Goal: Task Accomplishment & Management: Manage account settings

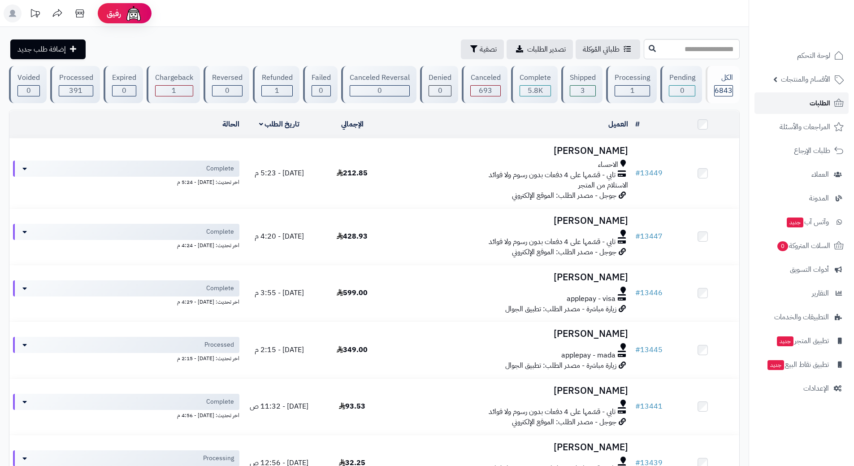
click at [794, 109] on link "الطلبات" at bounding box center [801, 103] width 94 height 22
drag, startPoint x: 0, startPoint y: 0, endPoint x: 794, endPoint y: 107, distance: 801.5
click at [794, 108] on link "الطلبات" at bounding box center [801, 103] width 94 height 22
click at [769, 96] on link "الطلبات" at bounding box center [801, 103] width 94 height 22
click at [773, 81] on link "الأقسام والمنتجات" at bounding box center [801, 80] width 94 height 22
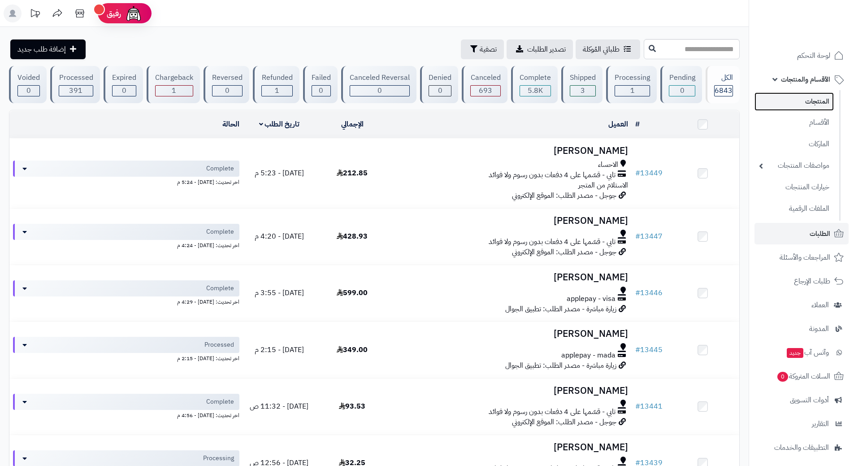
click at [794, 103] on link "المنتجات" at bounding box center [793, 101] width 79 height 18
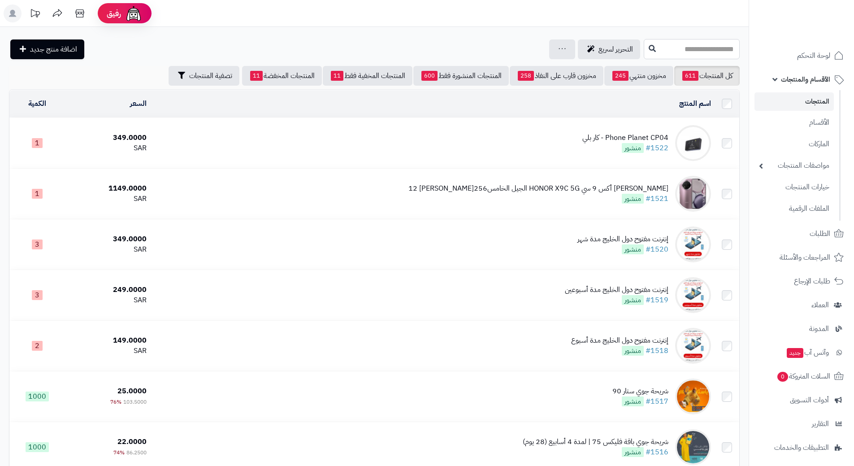
click at [660, 52] on input "text" at bounding box center [691, 49] width 96 height 20
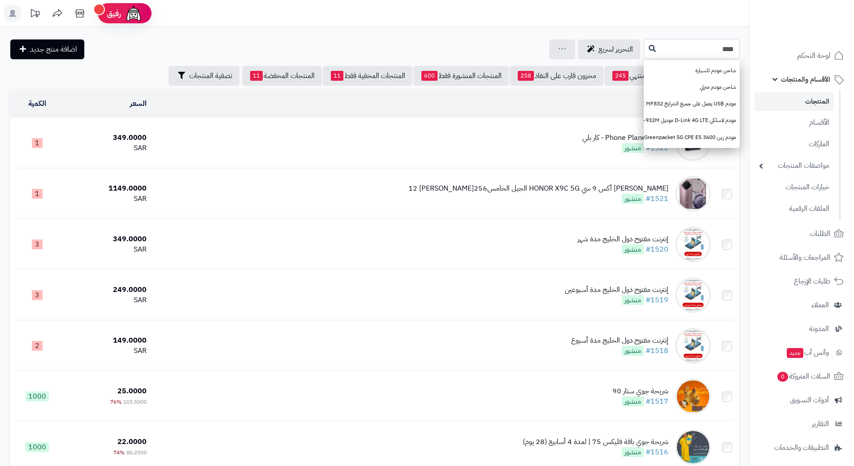
type input "****"
click at [648, 50] on icon at bounding box center [651, 47] width 7 height 7
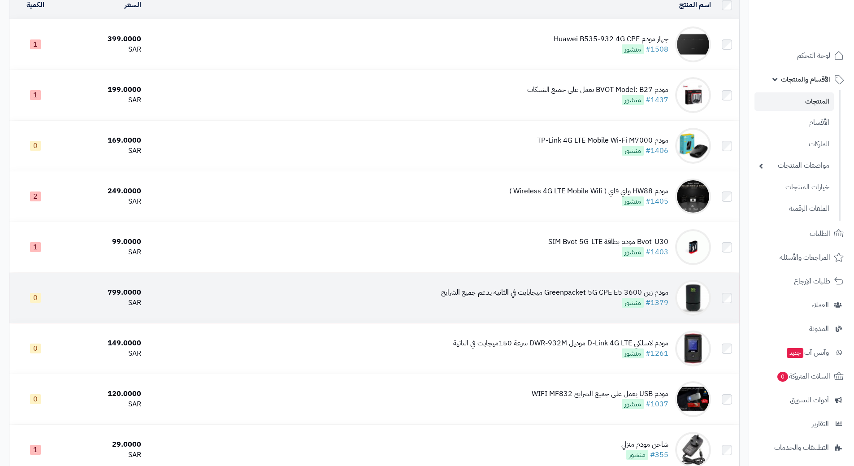
scroll to position [90, 0]
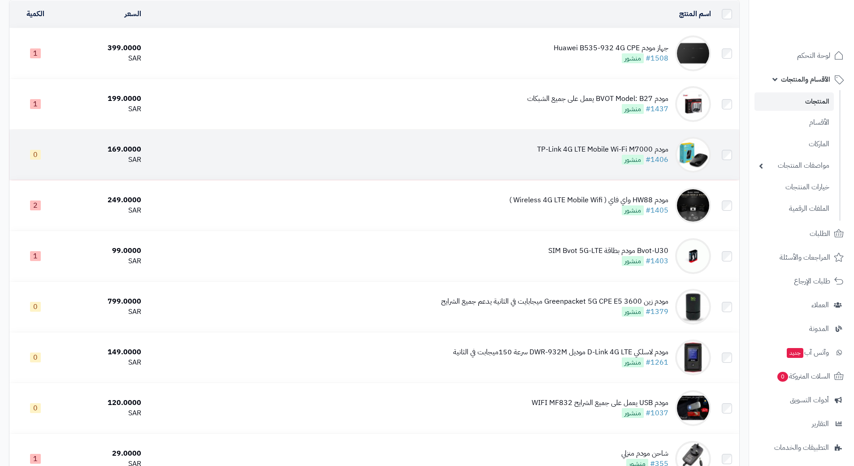
click at [334, 144] on td "مودم TP-Link 4G LTE Mobile Wi-Fi M7000 #1406 منشور" at bounding box center [429, 154] width 569 height 50
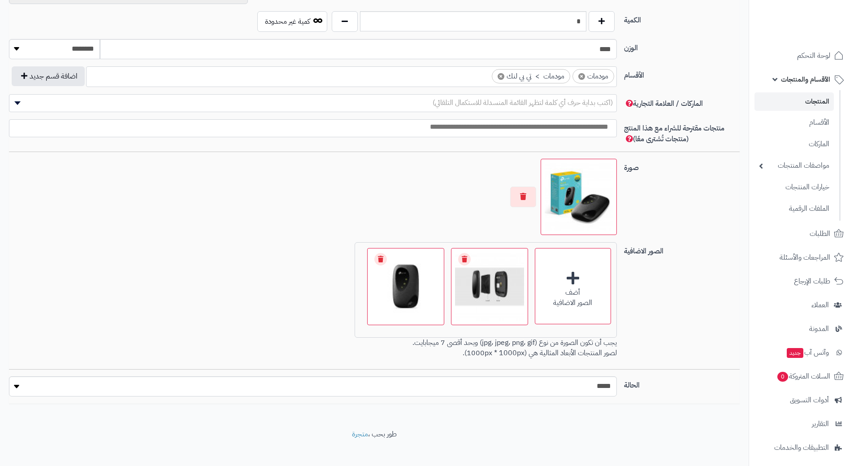
scroll to position [434, 0]
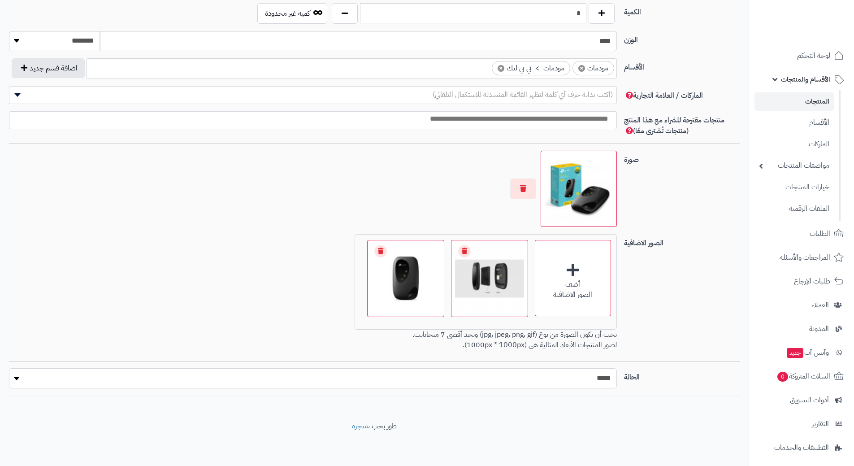
click at [498, 376] on select "***** ****" at bounding box center [313, 378] width 608 height 20
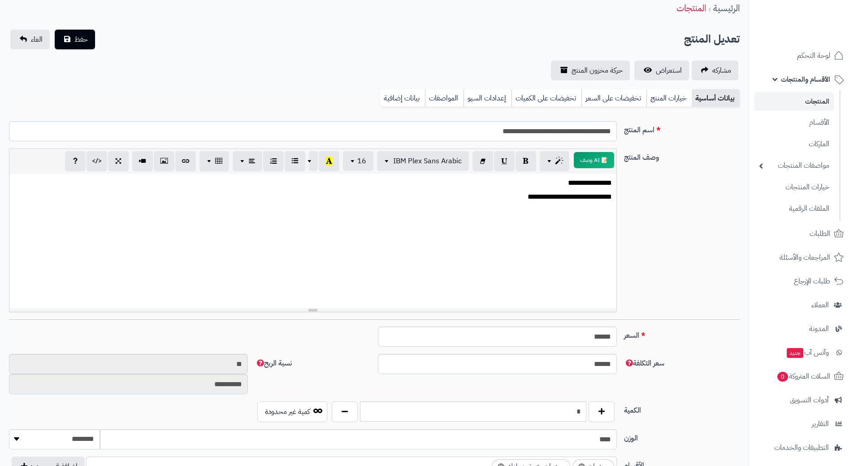
scroll to position [31, 0]
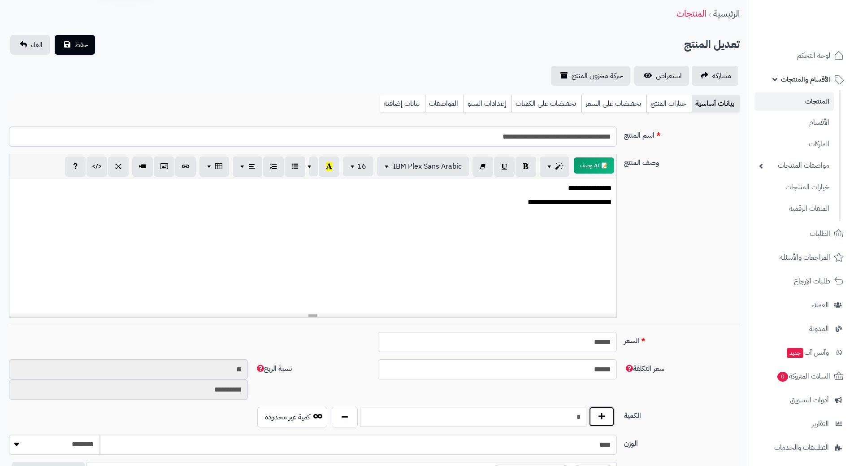
click at [605, 418] on button "button" at bounding box center [601, 416] width 26 height 21
type input "*"
click at [599, 338] on input "******" at bounding box center [497, 342] width 239 height 20
type input "*"
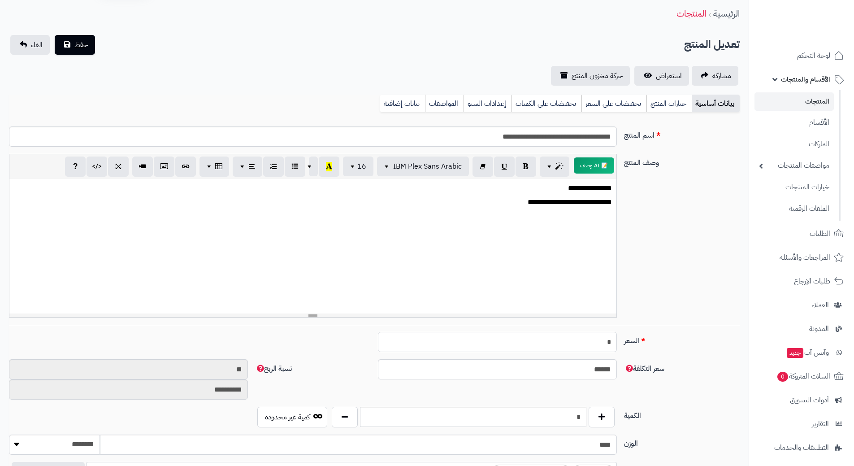
type input "********"
type input "**"
type input "*********"
type input "***"
type input "**********"
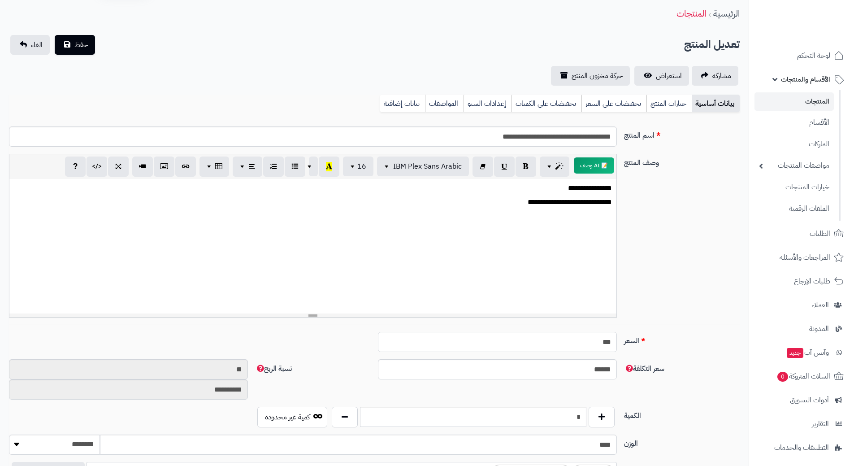
type input "***"
click at [55, 35] on button "حفظ" at bounding box center [75, 45] width 40 height 20
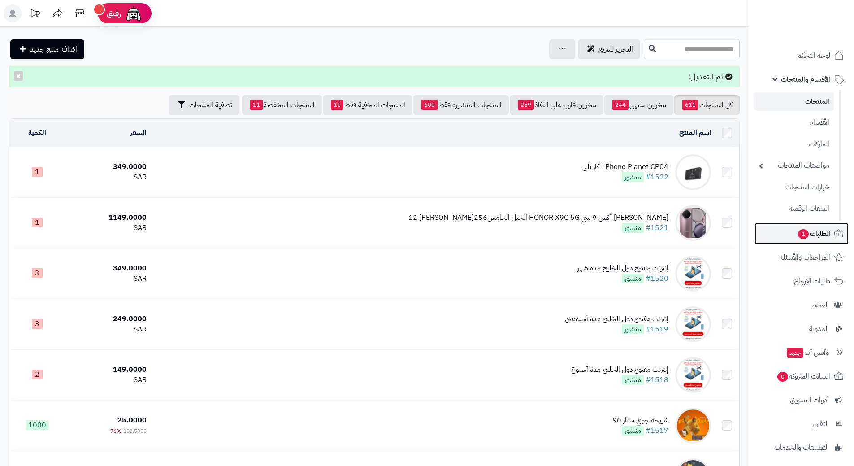
click at [786, 232] on link "الطلبات 1" at bounding box center [801, 234] width 94 height 22
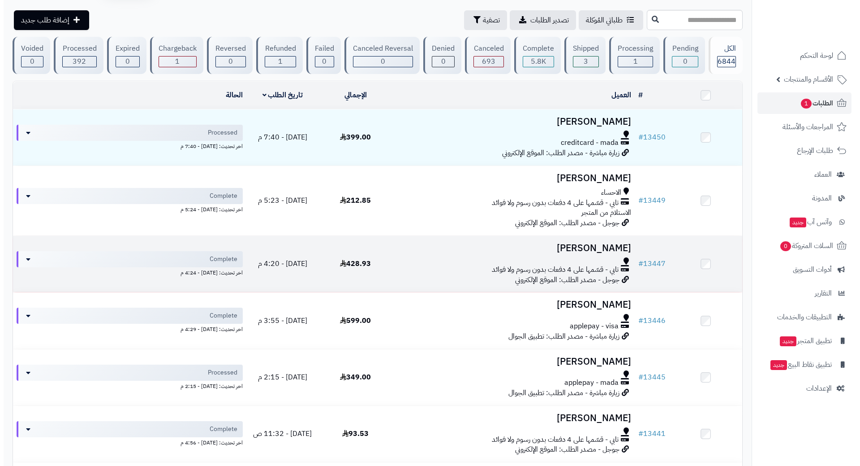
scroll to position [45, 0]
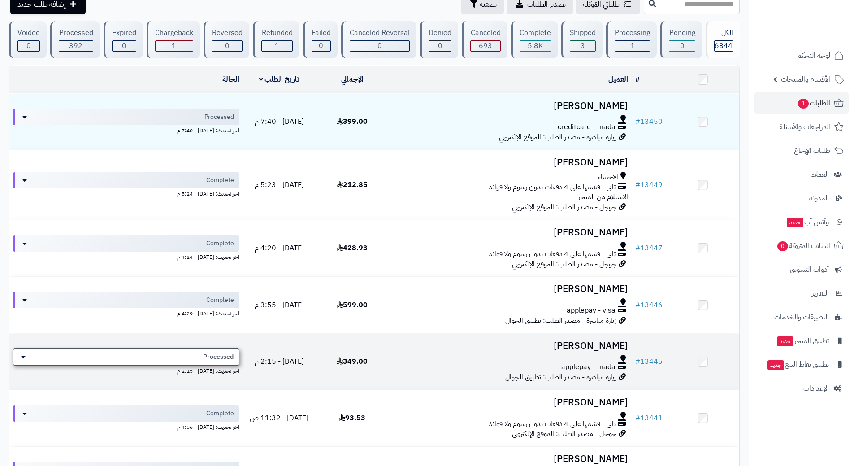
click at [165, 354] on div "Processed" at bounding box center [126, 356] width 226 height 17
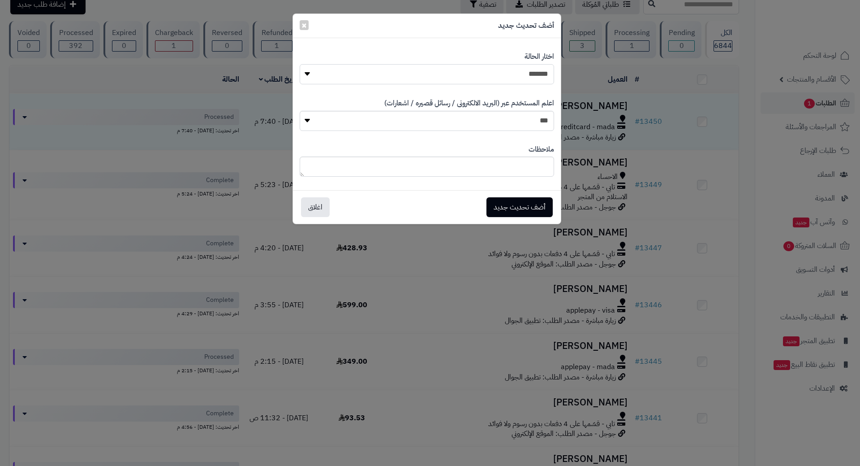
click at [490, 71] on select "**********" at bounding box center [427, 74] width 254 height 20
select select "*"
click at [300, 64] on select "**********" at bounding box center [427, 74] width 254 height 20
click at [528, 205] on button "أضف تحديث جديد" at bounding box center [520, 207] width 66 height 20
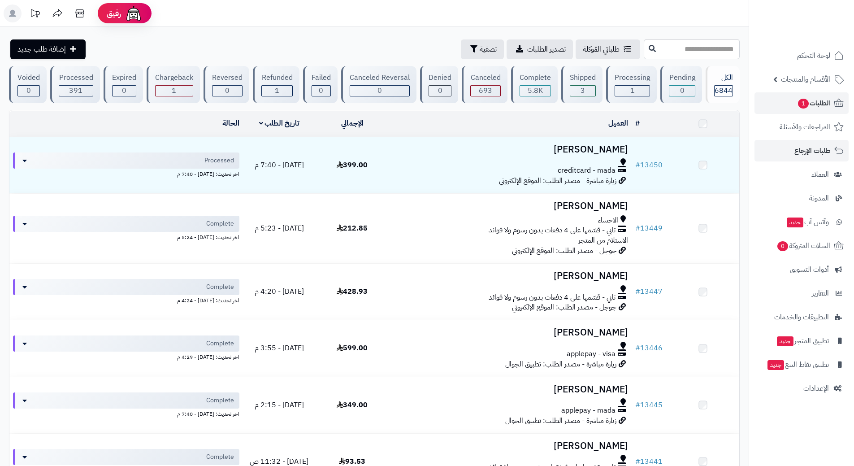
scroll to position [45, 0]
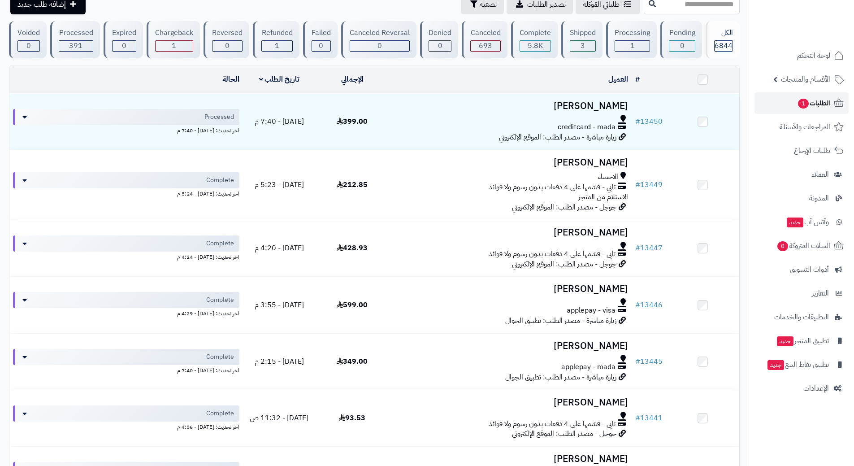
click at [811, 107] on span "الطلبات 1" at bounding box center [813, 103] width 33 height 13
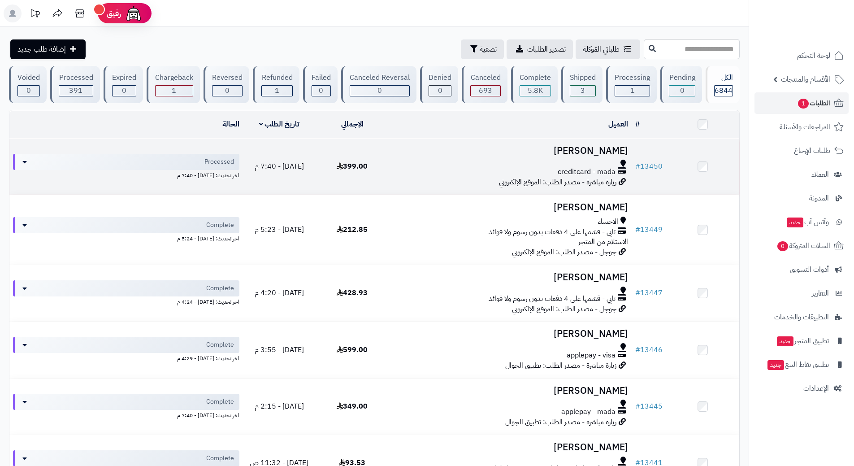
click at [392, 160] on td "محمد علي creditcard - mada زيارة مباشرة - مصدر الطلب: الموقع الإلكتروني" at bounding box center [509, 166] width 243 height 56
click at [407, 159] on div at bounding box center [510, 162] width 236 height 7
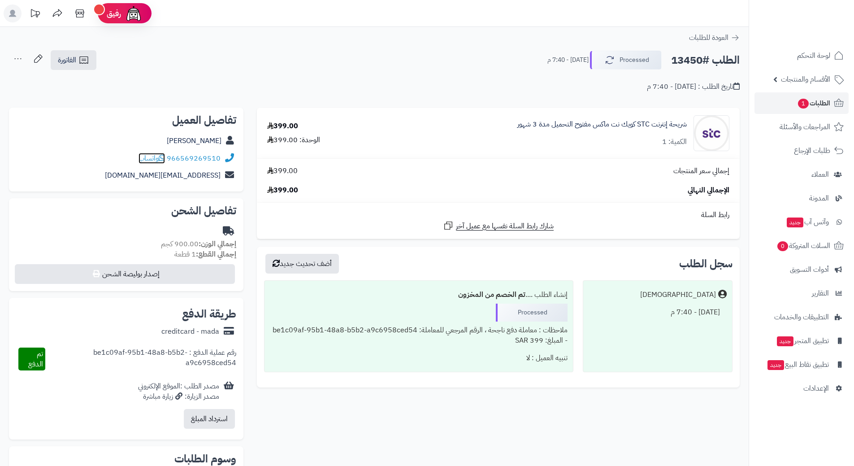
click at [164, 158] on icon at bounding box center [162, 157] width 6 height 7
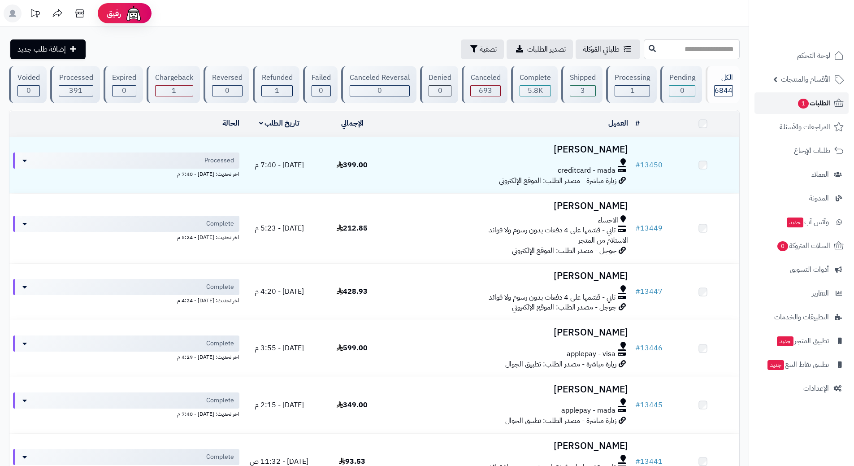
drag, startPoint x: 0, startPoint y: 0, endPoint x: 794, endPoint y: 110, distance: 802.0
click at [794, 110] on link "الطلبات 1" at bounding box center [801, 103] width 94 height 22
click at [785, 102] on link "الطلبات 1" at bounding box center [801, 103] width 94 height 22
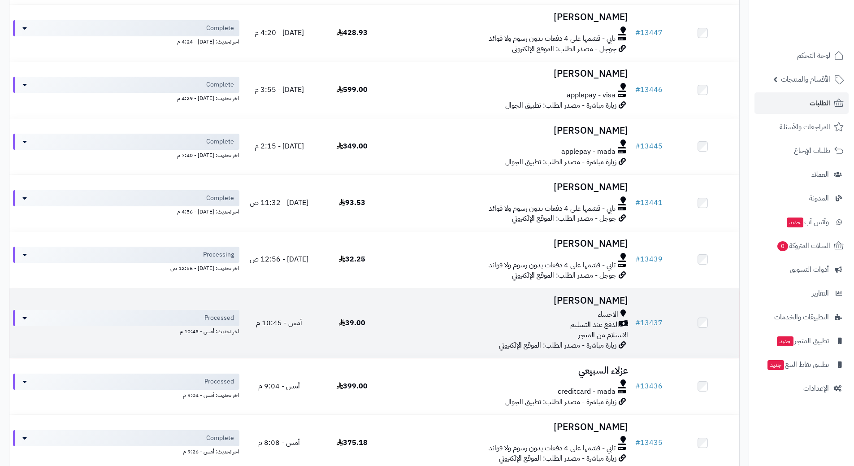
scroll to position [269, 0]
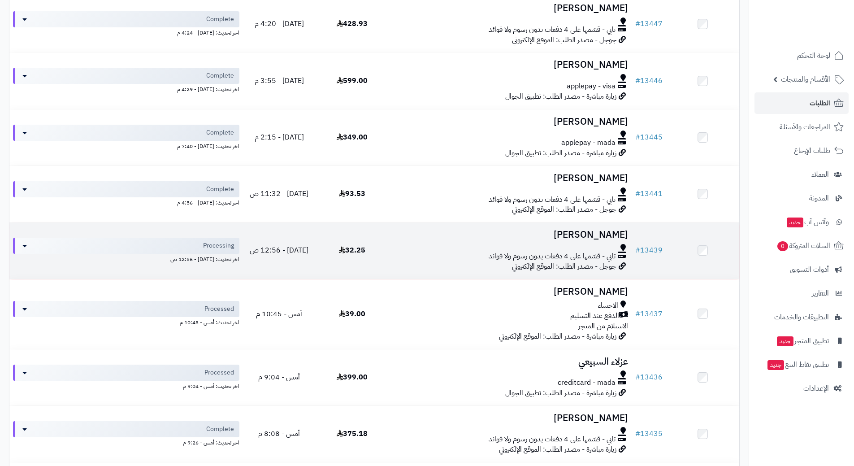
click at [414, 238] on h3 "[PERSON_NAME]" at bounding box center [510, 234] width 236 height 10
click at [414, 238] on h3 "ماجد الزهراني" at bounding box center [510, 234] width 236 height 10
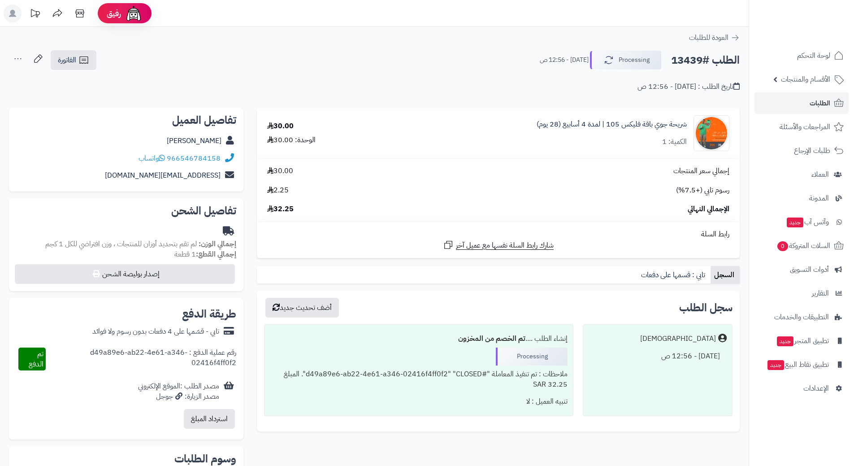
click at [710, 62] on h2 "الطلب #13439" at bounding box center [705, 60] width 69 height 18
copy div "الطلب #13439 Processing"
click at [165, 158] on icon at bounding box center [162, 157] width 6 height 7
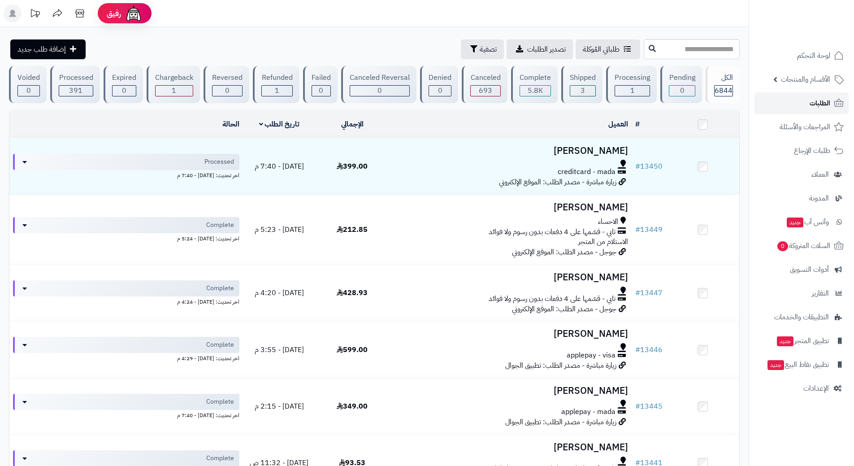
click at [782, 99] on link "الطلبات" at bounding box center [801, 103] width 94 height 22
click at [790, 107] on link "الطلبات" at bounding box center [801, 103] width 94 height 22
click at [785, 98] on link "الطلبات" at bounding box center [801, 103] width 94 height 22
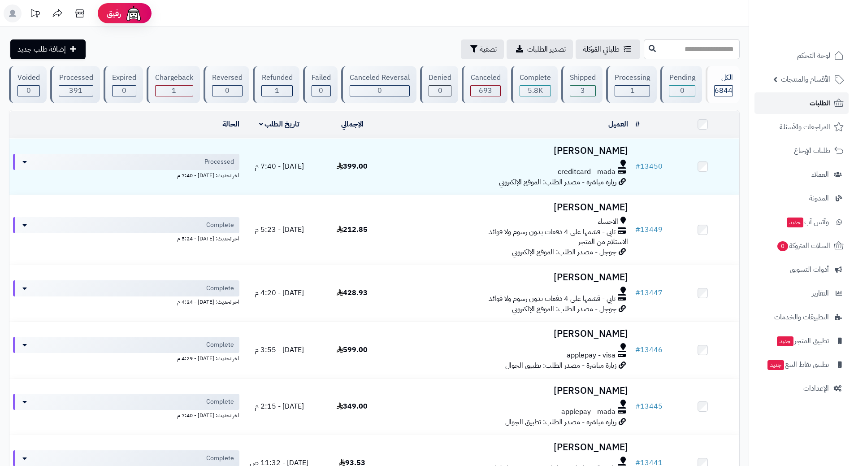
click at [763, 96] on link "الطلبات" at bounding box center [801, 103] width 94 height 22
click at [787, 102] on link "الطلبات" at bounding box center [801, 103] width 94 height 22
drag, startPoint x: 0, startPoint y: 0, endPoint x: 787, endPoint y: 102, distance: 793.3
click at [787, 102] on link "الطلبات" at bounding box center [801, 103] width 94 height 22
drag, startPoint x: 0, startPoint y: 0, endPoint x: 787, endPoint y: 102, distance: 793.3
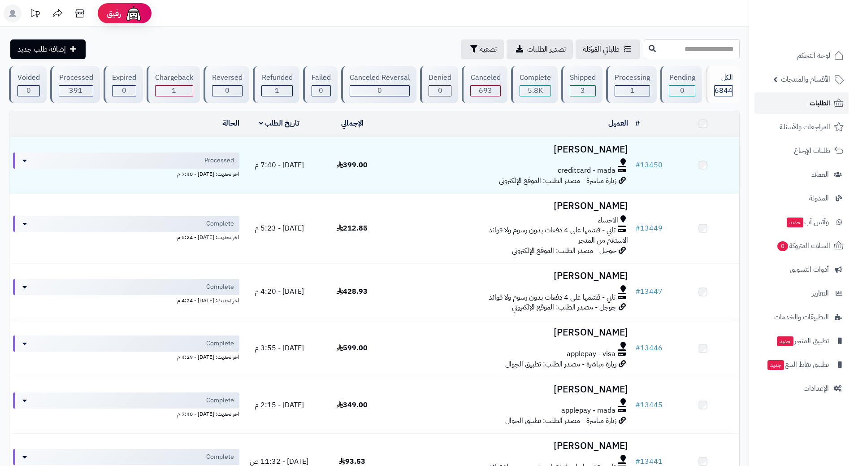
click at [787, 102] on link "الطلبات" at bounding box center [801, 103] width 94 height 22
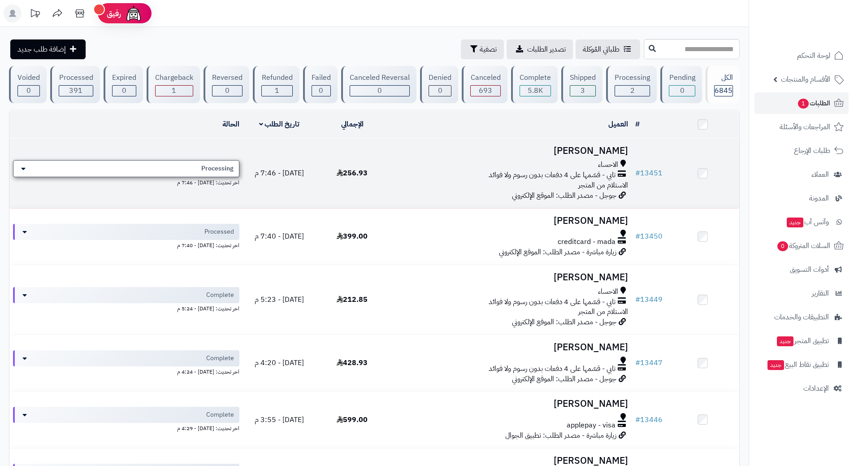
click at [196, 164] on div "Processing" at bounding box center [126, 168] width 226 height 17
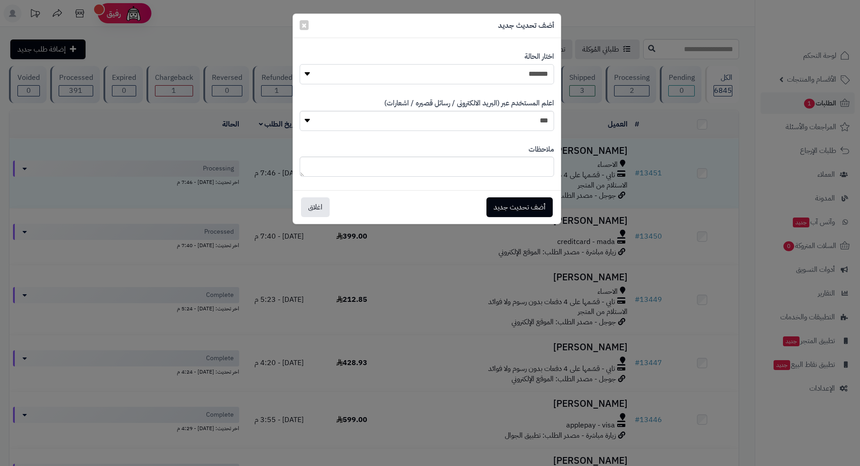
drag, startPoint x: 325, startPoint y: 73, endPoint x: 338, endPoint y: 77, distance: 13.5
click at [326, 73] on select "**********" at bounding box center [427, 74] width 254 height 20
select select "*"
click at [300, 64] on select "**********" at bounding box center [427, 74] width 254 height 20
click at [510, 204] on button "أضف تحديث جديد" at bounding box center [520, 207] width 66 height 20
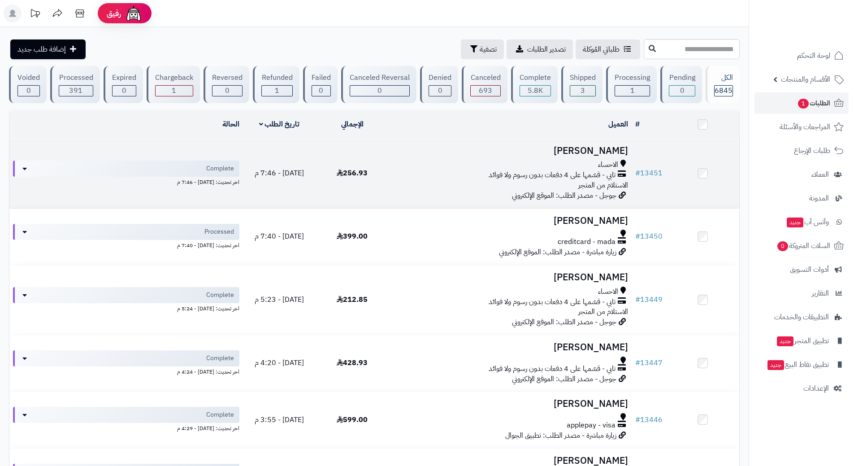
click at [447, 180] on div "الاحساء تابي - قسّمها على 4 دفعات بدون رسوم ولا فوائد الاستلام من المتجر" at bounding box center [510, 174] width 236 height 31
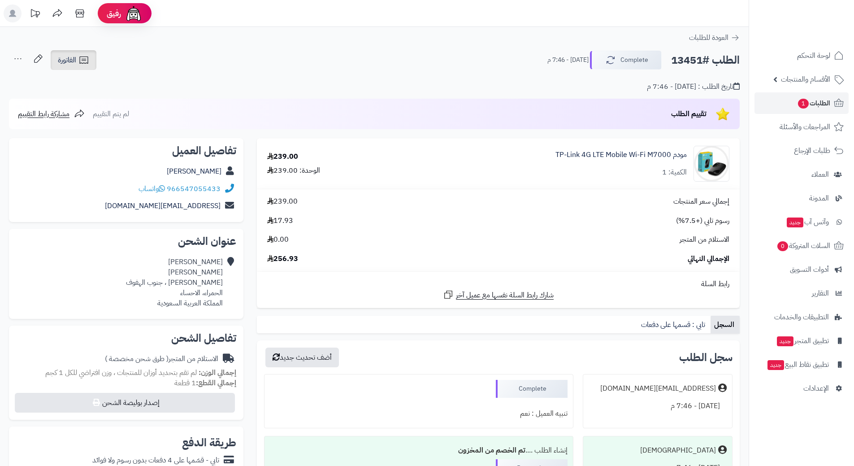
click at [82, 64] on icon at bounding box center [83, 60] width 11 height 11
click at [117, 100] on link "إرسال الفاتورة إلى بريد العميل" at bounding box center [97, 103] width 97 height 20
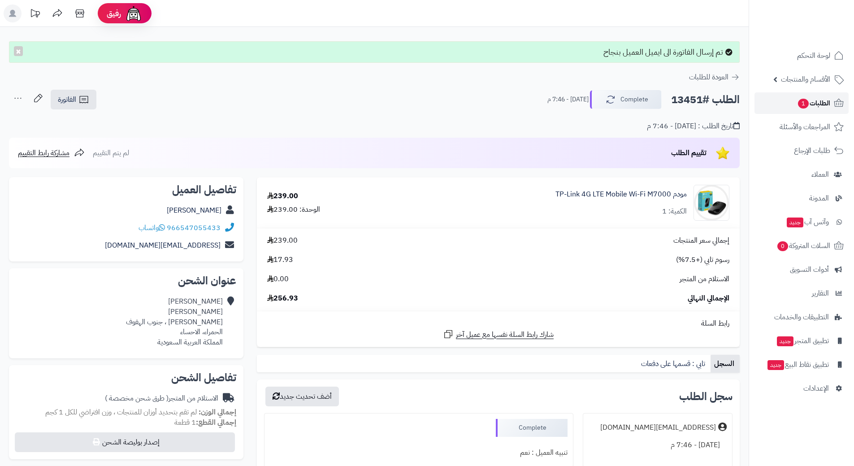
click at [777, 105] on link "الطلبات 1" at bounding box center [801, 103] width 94 height 22
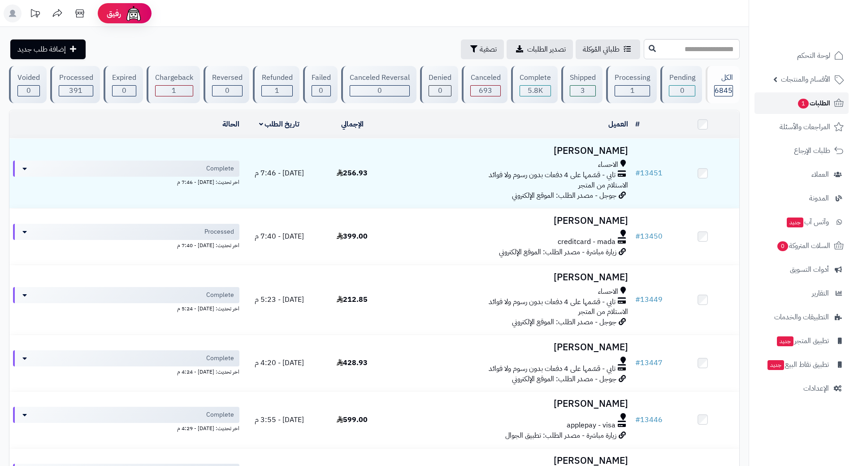
click at [819, 104] on span "الطلبات 1" at bounding box center [813, 103] width 33 height 13
click at [794, 104] on link "الطلبات 1" at bounding box center [801, 103] width 94 height 22
click at [777, 98] on link "الطلبات 1" at bounding box center [801, 103] width 94 height 22
click at [774, 99] on link "الطلبات 1" at bounding box center [801, 103] width 94 height 22
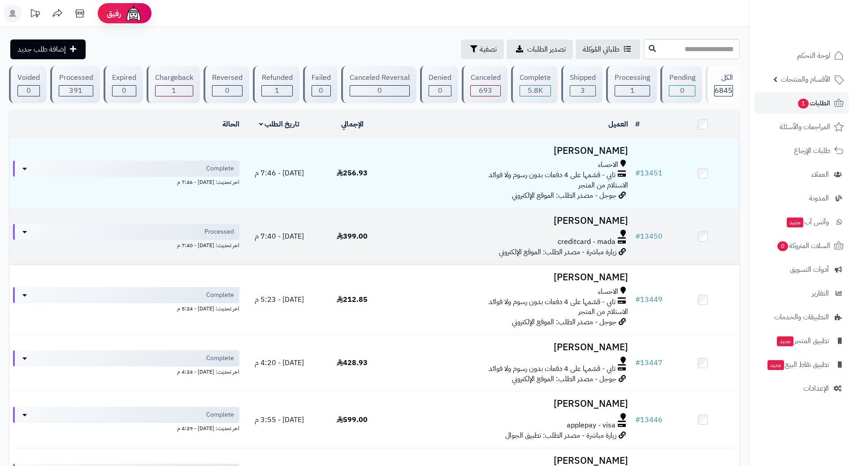
click at [434, 229] on div at bounding box center [510, 232] width 236 height 7
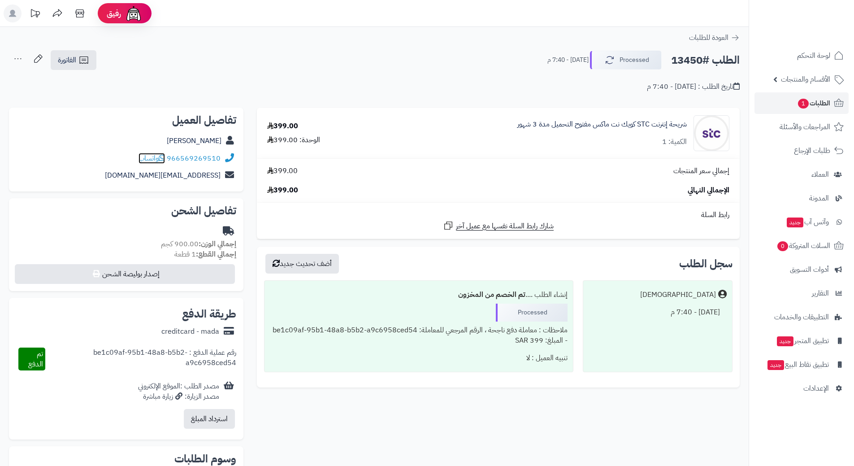
click at [162, 158] on icon at bounding box center [162, 157] width 6 height 7
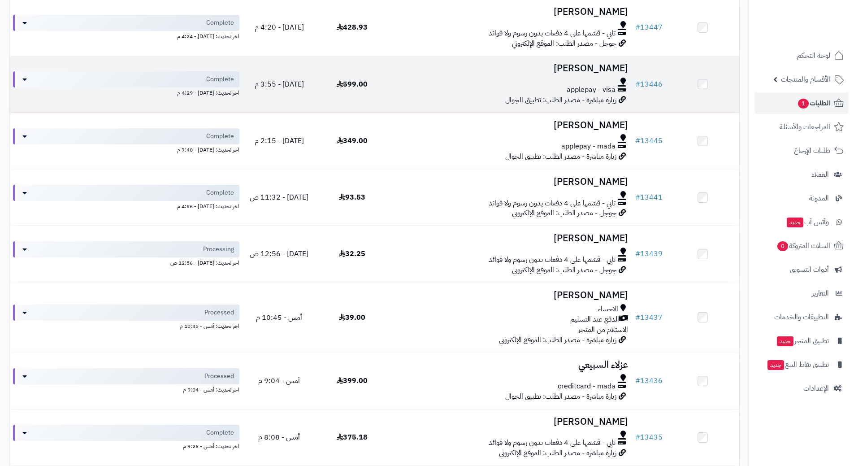
scroll to position [358, 0]
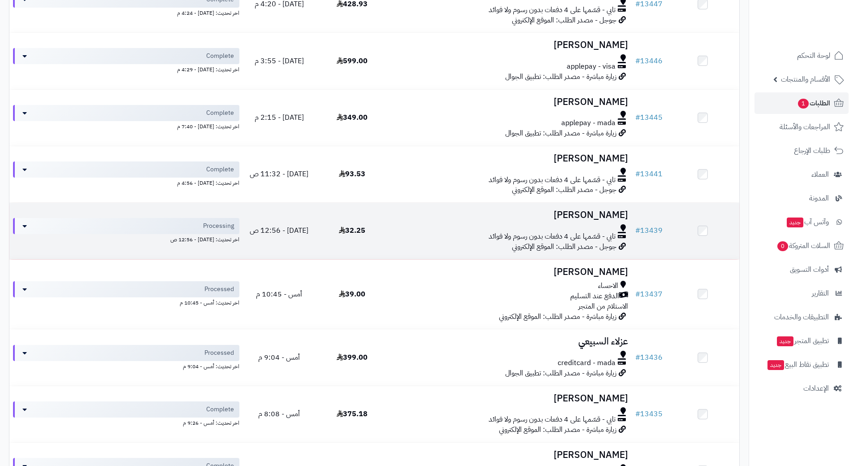
click at [379, 218] on td "32.25" at bounding box center [351, 231] width 73 height 56
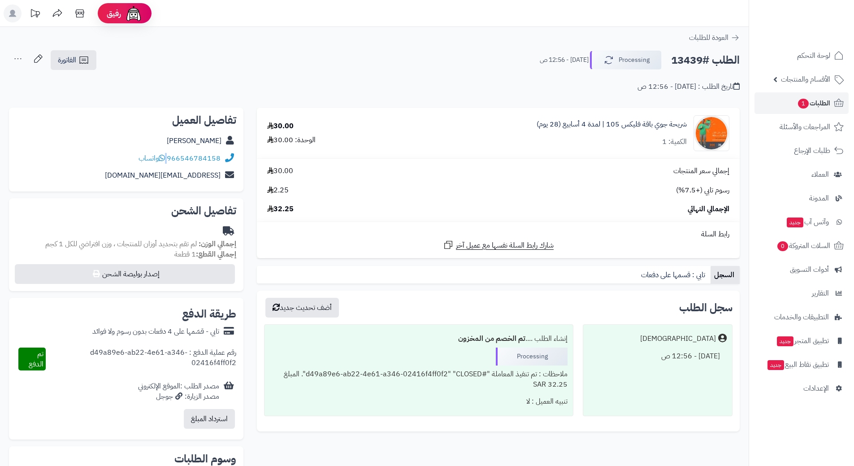
click at [164, 158] on div "966546784158 واتساب" at bounding box center [179, 158] width 82 height 10
click at [163, 159] on icon at bounding box center [162, 157] width 6 height 7
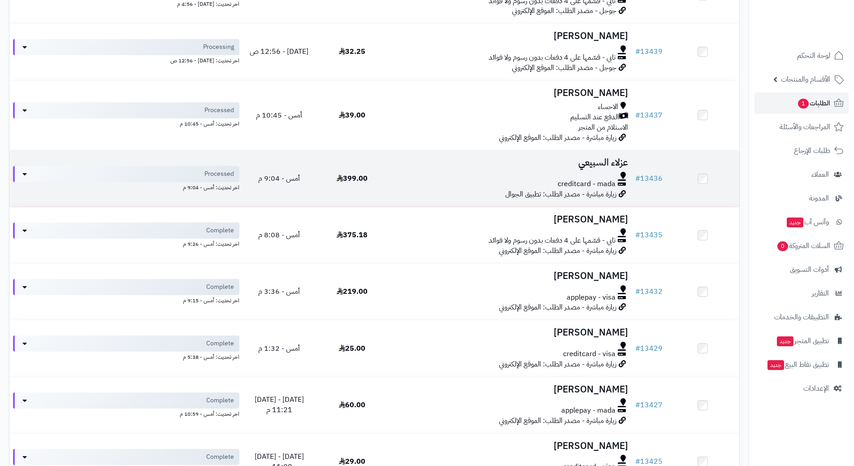
scroll to position [492, 0]
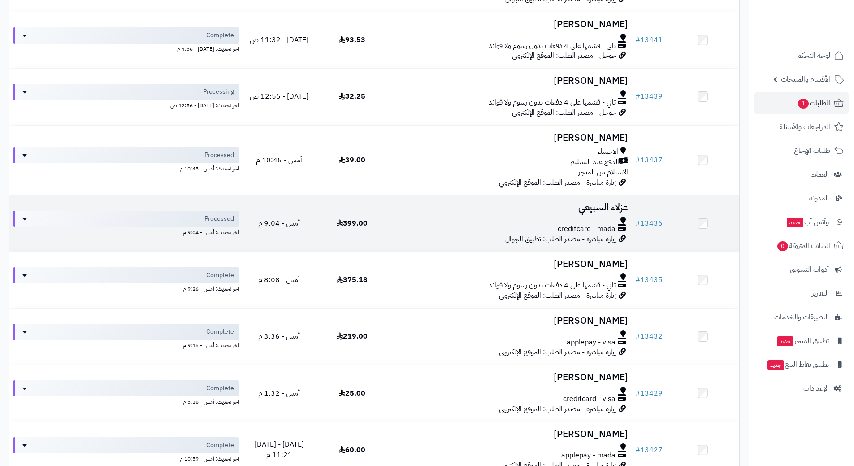
click at [415, 213] on td "عزلاء السبيعي creditcard - mada زيارة مباشرة - مصدر الطلب: تطبيق الجوال" at bounding box center [509, 223] width 243 height 56
click at [402, 214] on td "عزلاء السبيعي creditcard - mada زيارة مباشرة - مصدر الطلب: تطبيق الجوال" at bounding box center [509, 223] width 243 height 56
click at [403, 214] on td "عزلاء السبيعي creditcard - mada زيارة مباشرة - مصدر الطلب: تطبيق الجوال" at bounding box center [509, 223] width 243 height 56
click at [399, 217] on div at bounding box center [510, 219] width 236 height 7
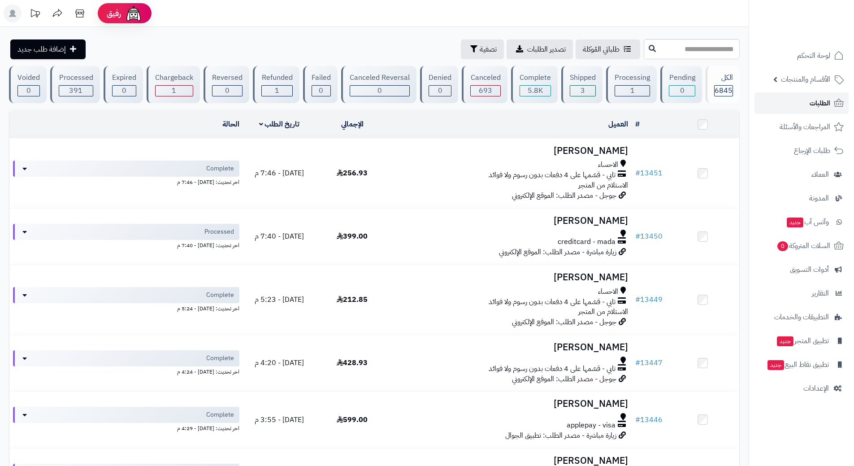
click at [773, 101] on link "الطلبات" at bounding box center [801, 103] width 94 height 22
click at [783, 101] on link "الطلبات" at bounding box center [801, 103] width 94 height 22
click at [784, 99] on link "الطلبات" at bounding box center [801, 103] width 94 height 22
drag, startPoint x: 781, startPoint y: 101, endPoint x: 774, endPoint y: 99, distance: 7.0
click at [781, 101] on link "الطلبات" at bounding box center [801, 103] width 94 height 22
